Goal: Information Seeking & Learning: Check status

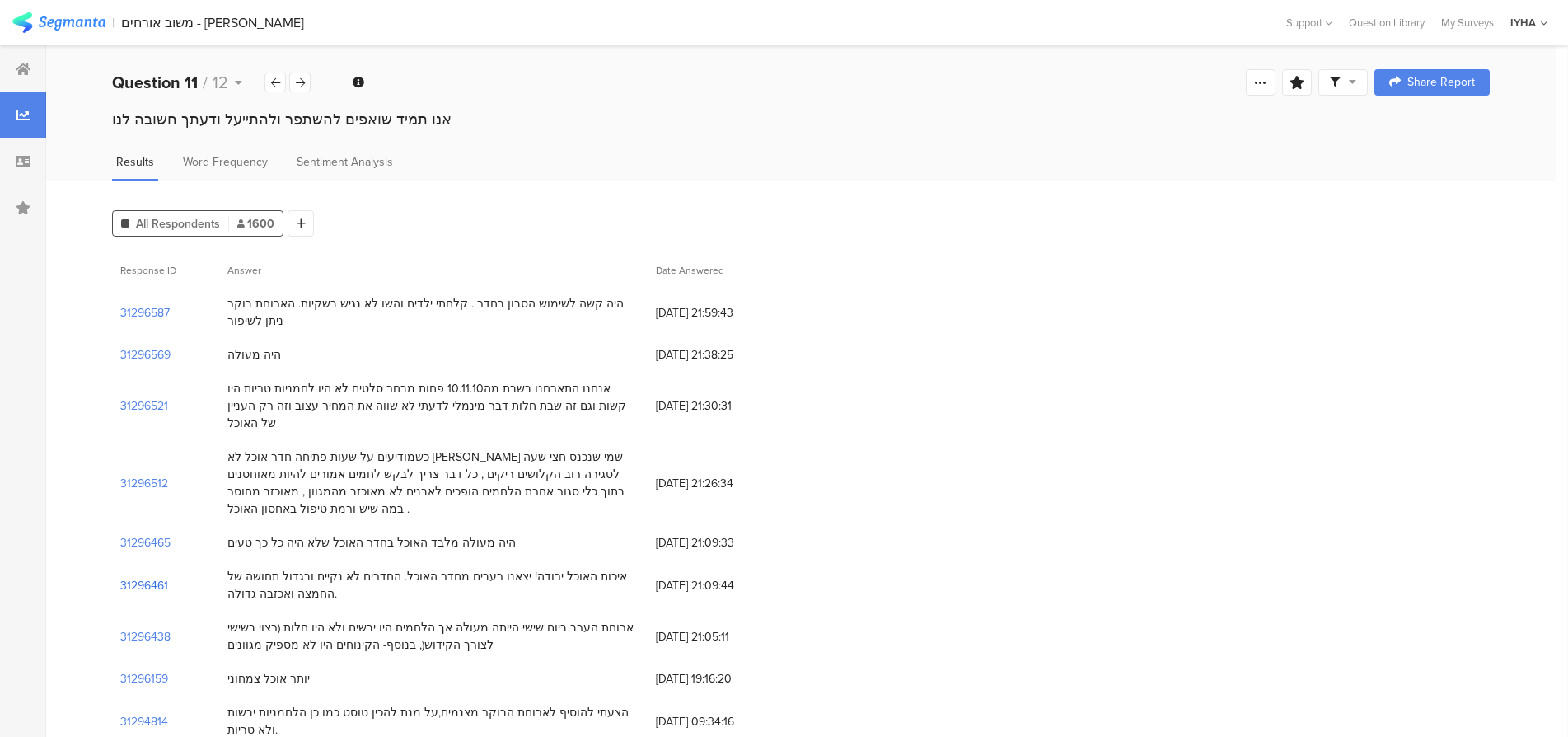
click at [138, 577] on section "31296461" at bounding box center [144, 585] width 48 height 17
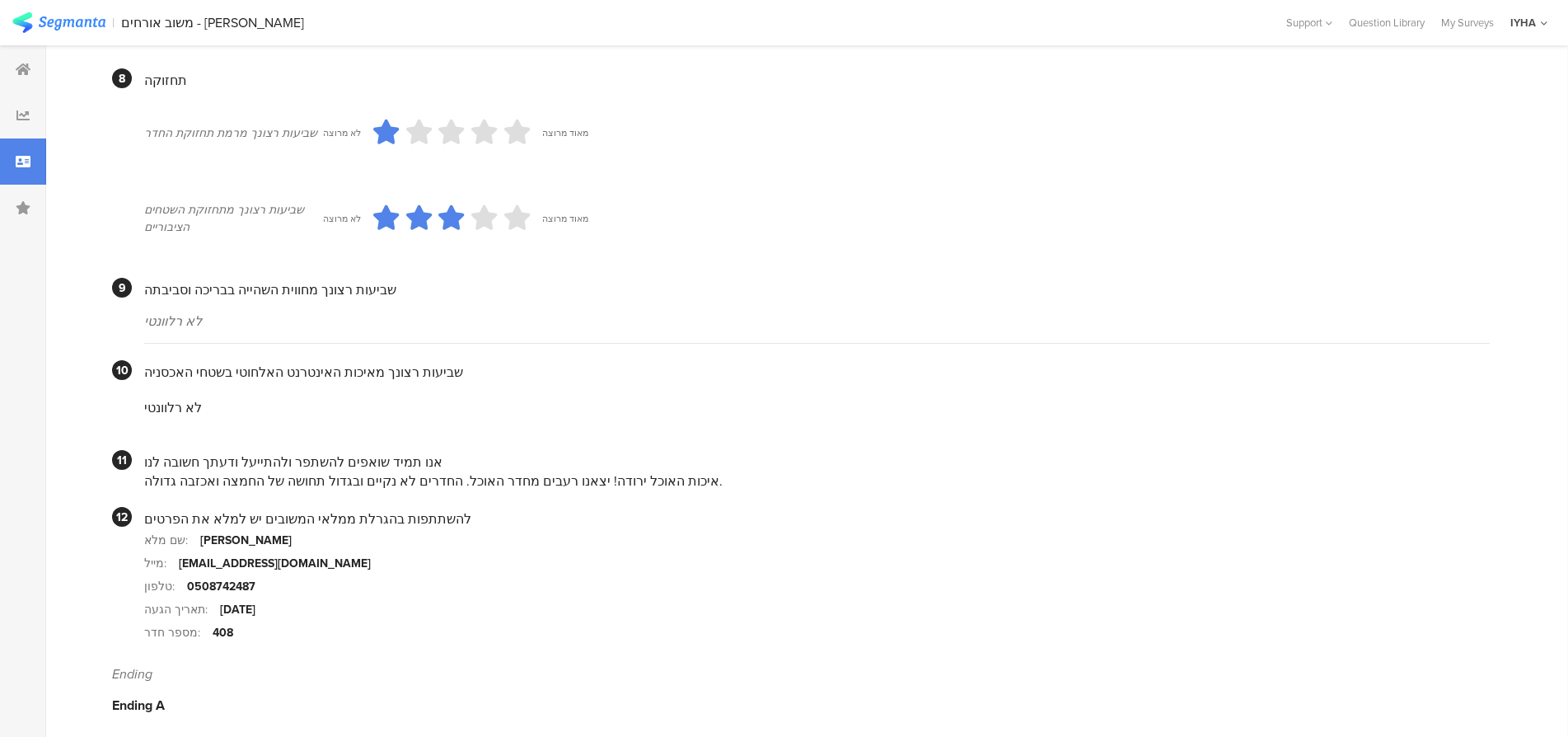
scroll to position [1358, 0]
